Goal: Task Accomplishment & Management: Complete application form

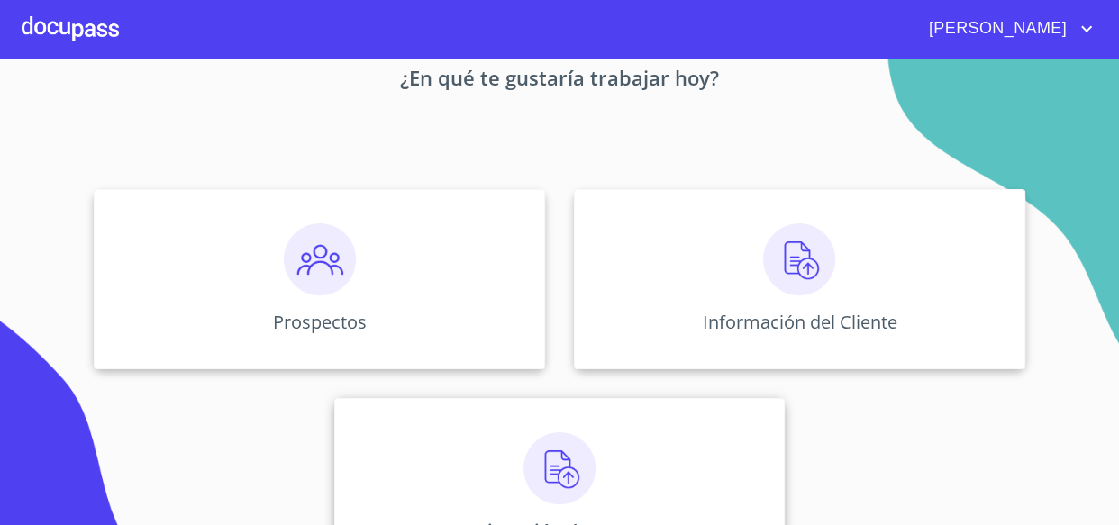
scroll to position [163, 0]
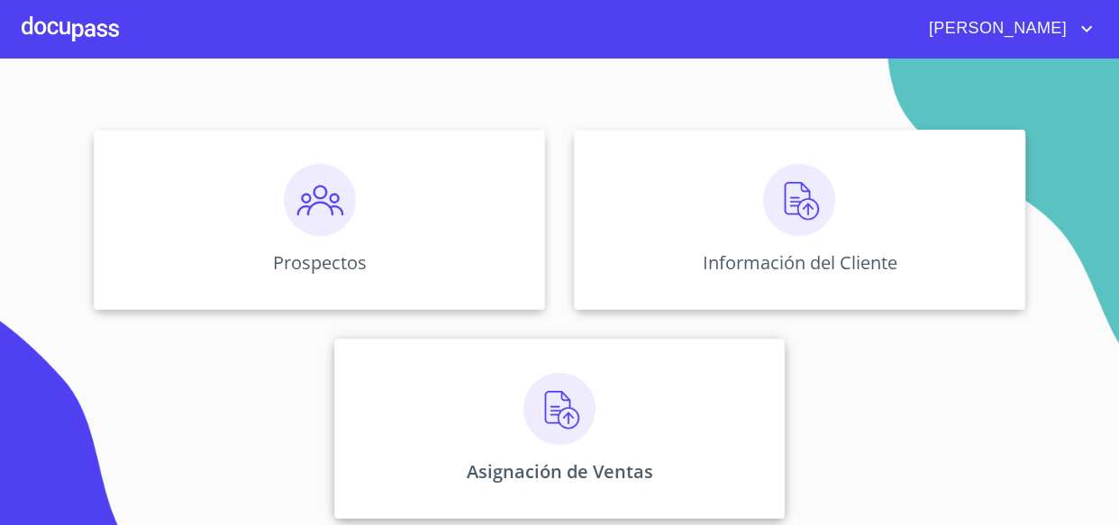
click at [548, 404] on img at bounding box center [559, 409] width 72 height 72
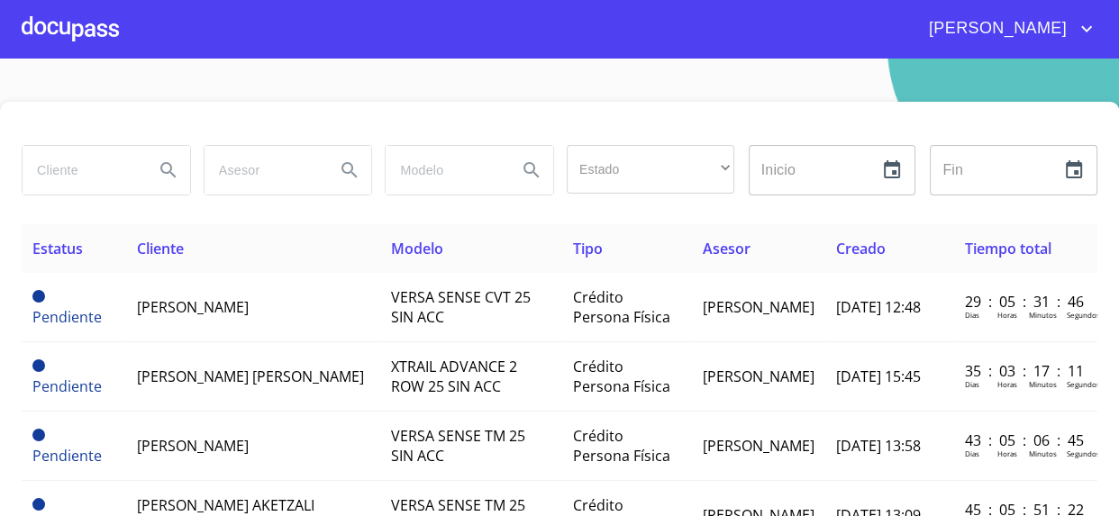
click at [86, 180] on input "search" at bounding box center [81, 170] width 117 height 49
type input "[PERSON_NAME]"
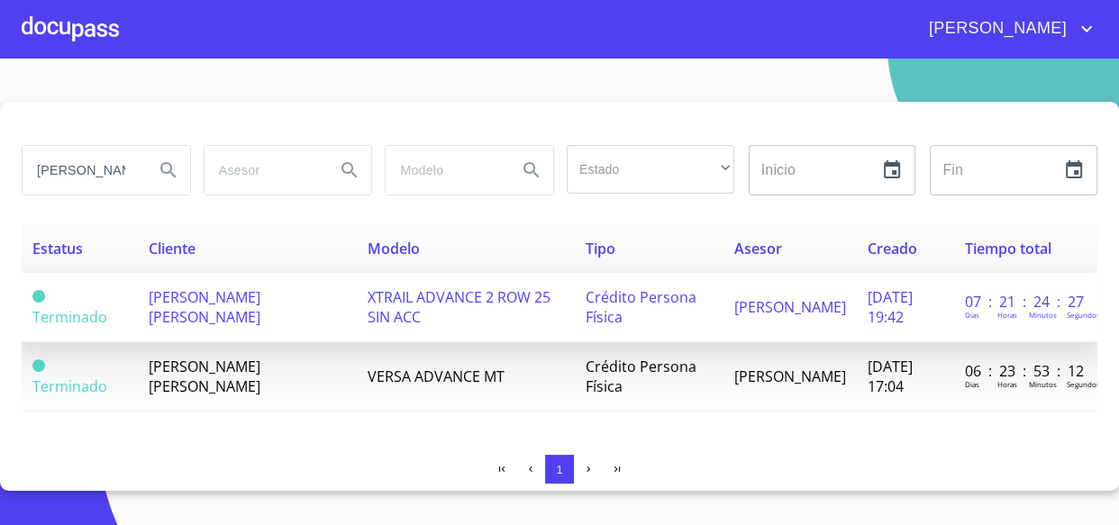
click at [229, 304] on span "[PERSON_NAME] [PERSON_NAME]" at bounding box center [205, 307] width 112 height 40
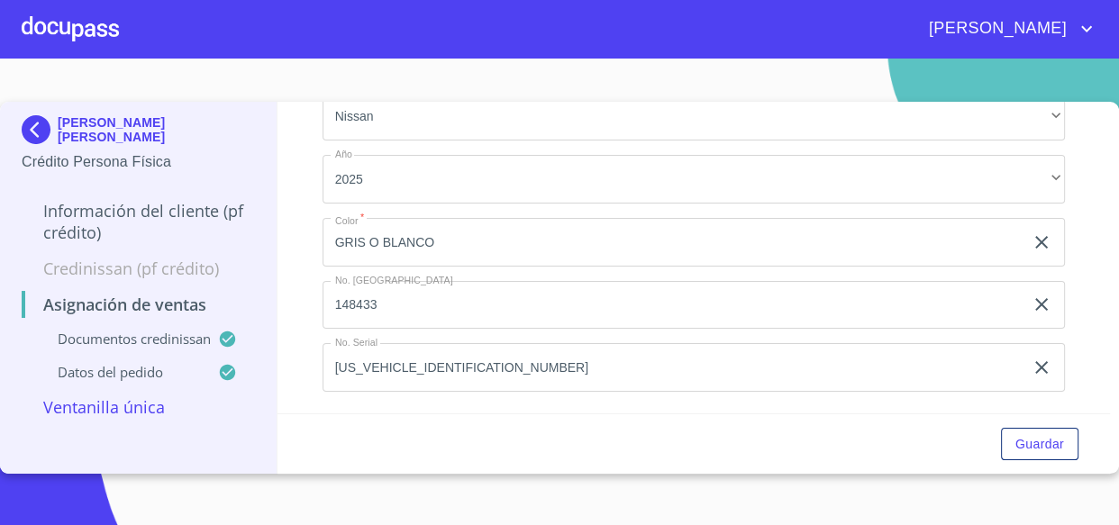
scroll to position [1313, 0]
click at [486, 267] on input "[US_VEHICLE_IDENTIFICATION_NUMBER]" at bounding box center [673, 242] width 702 height 49
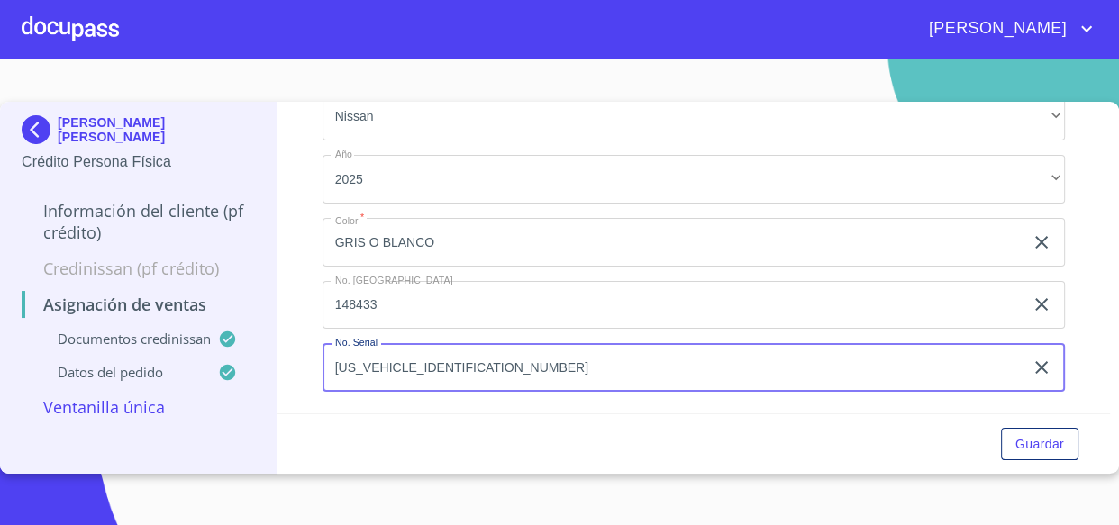
click at [486, 361] on input "[US_VEHICLE_IDENTIFICATION_NUMBER]" at bounding box center [673, 367] width 702 height 49
click at [449, 267] on input "148433" at bounding box center [673, 242] width 702 height 49
click at [503, 360] on input "[US_VEHICLE_IDENTIFICATION_NUMBER]" at bounding box center [673, 367] width 702 height 49
